Goal: Transaction & Acquisition: Purchase product/service

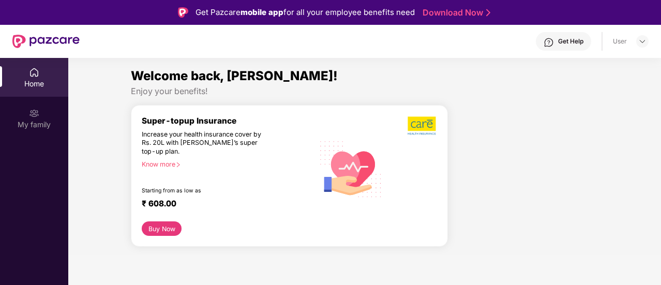
click at [32, 76] on img at bounding box center [34, 72] width 10 height 10
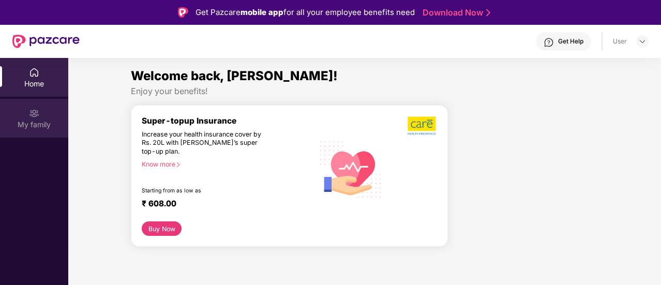
click at [40, 116] on div "My family" at bounding box center [34, 118] width 68 height 39
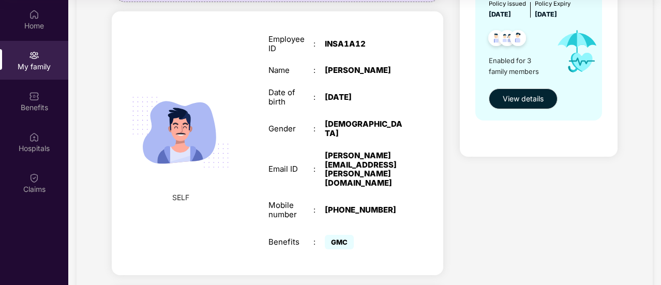
scroll to position [144, 0]
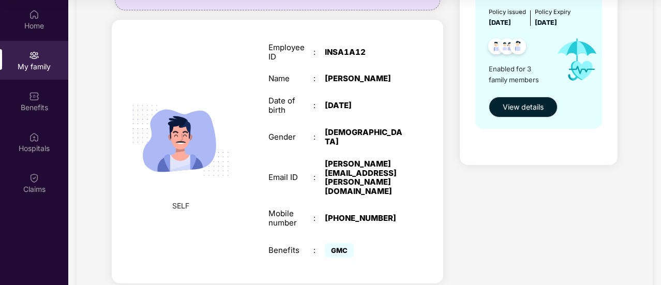
click at [343, 243] on span "GMC" at bounding box center [339, 250] width 29 height 14
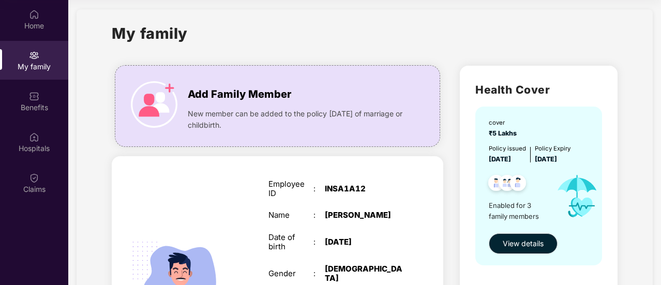
scroll to position [0, 0]
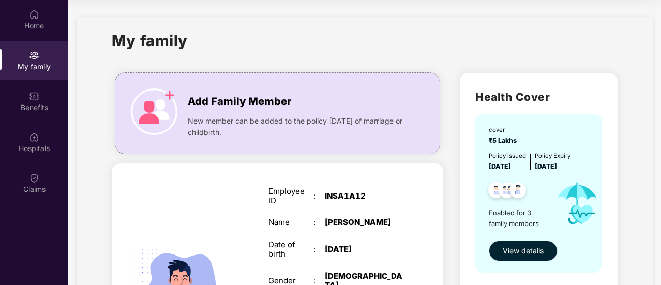
click at [519, 260] on button "View details" at bounding box center [523, 251] width 69 height 21
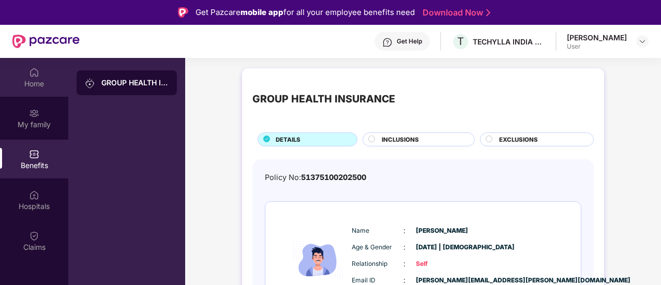
click at [38, 79] on div "Home" at bounding box center [34, 84] width 68 height 10
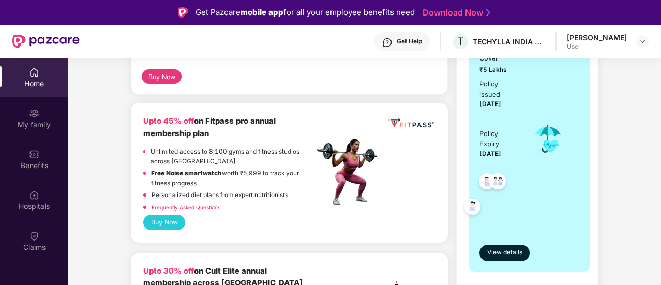
scroll to position [259, 0]
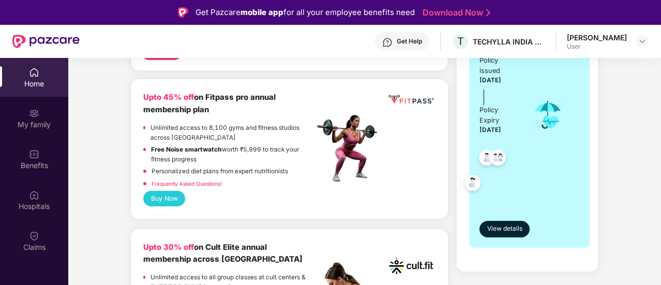
click at [170, 196] on button "Buy Now" at bounding box center [164, 198] width 42 height 15
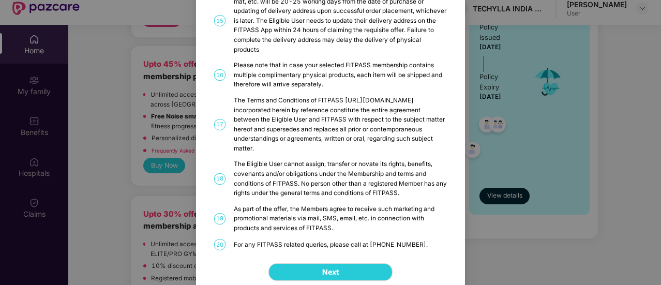
scroll to position [58, 0]
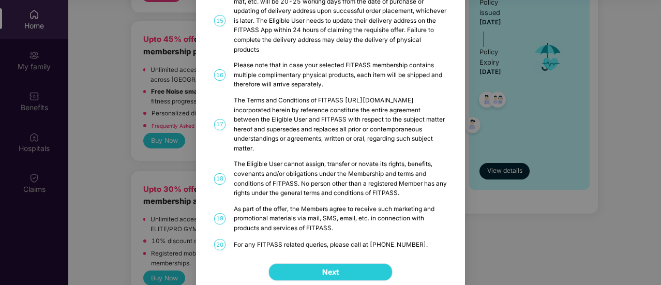
click at [326, 268] on span "Next" at bounding box center [330, 271] width 17 height 11
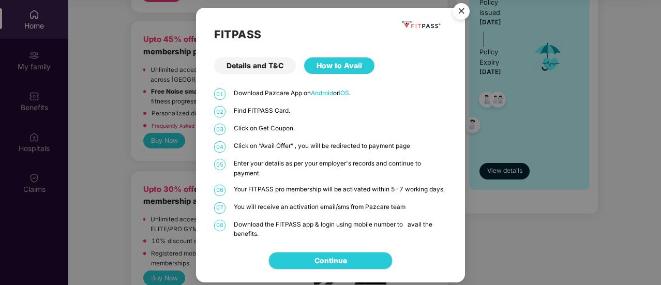
click at [460, 15] on img "Close" at bounding box center [461, 12] width 29 height 29
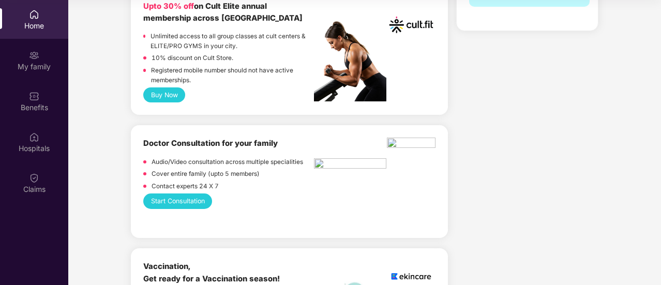
scroll to position [466, 0]
